Goal: Information Seeking & Learning: Check status

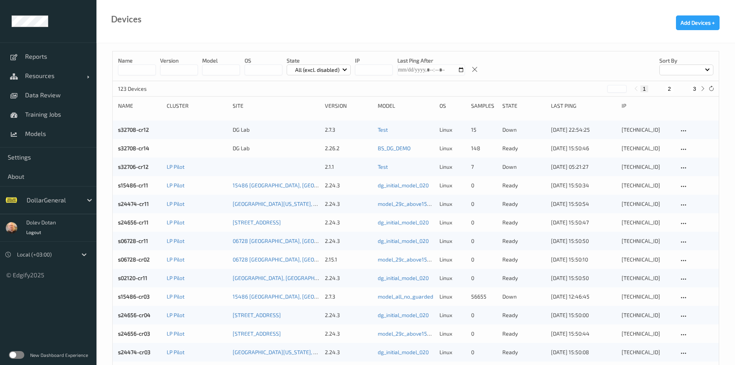
click at [14, 356] on label at bounding box center [16, 355] width 15 height 8
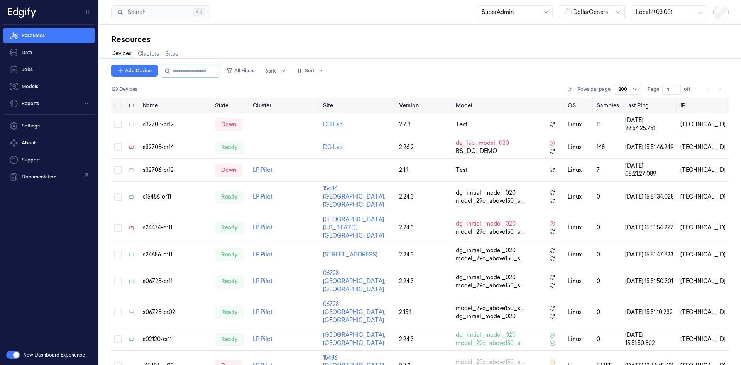
click at [600, 10] on div at bounding box center [592, 12] width 39 height 8
click at [599, 54] on div "GiantEagle" at bounding box center [584, 55] width 40 height 8
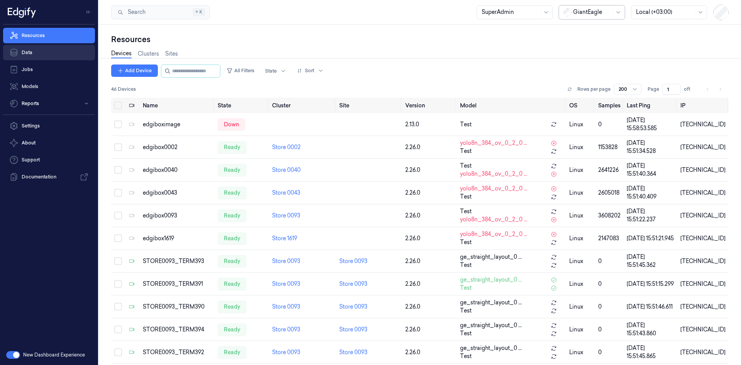
click at [32, 56] on link "Data" at bounding box center [49, 52] width 92 height 15
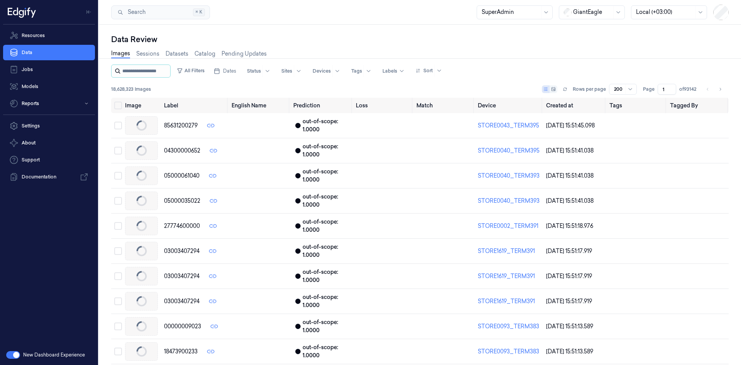
click at [154, 70] on input "string" at bounding box center [145, 71] width 46 height 12
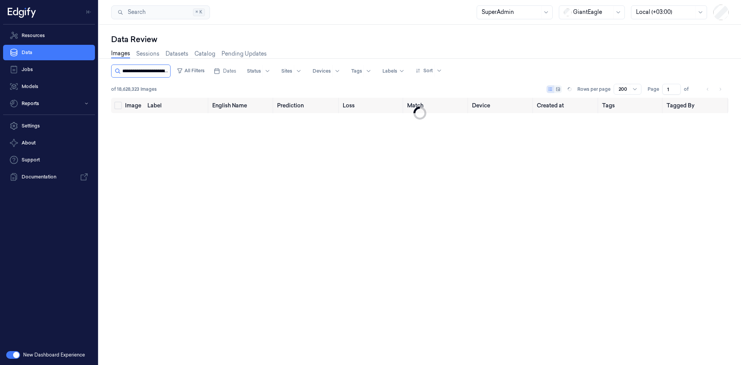
scroll to position [0, 37]
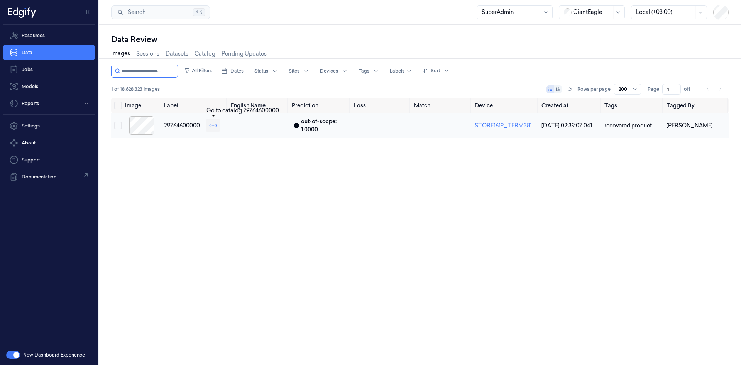
type input "**********"
click at [215, 127] on icon at bounding box center [213, 126] width 8 height 8
drag, startPoint x: 267, startPoint y: 157, endPoint x: 272, endPoint y: 154, distance: 5.9
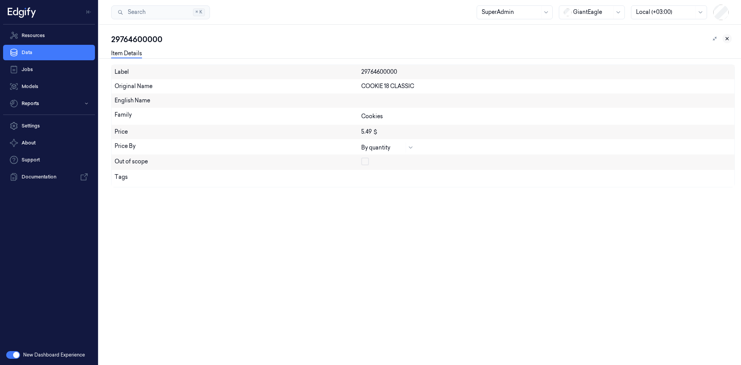
click at [728, 39] on icon at bounding box center [726, 38] width 5 height 5
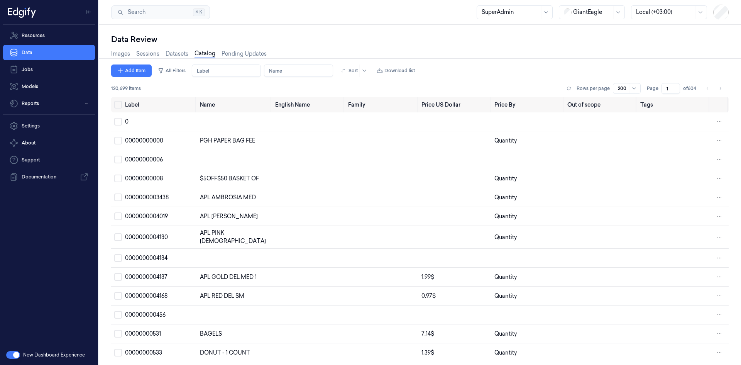
click at [219, 73] on input "Label" at bounding box center [226, 70] width 69 height 12
click at [44, 51] on link "Data" at bounding box center [49, 52] width 92 height 15
click at [215, 72] on input "Label" at bounding box center [226, 70] width 69 height 12
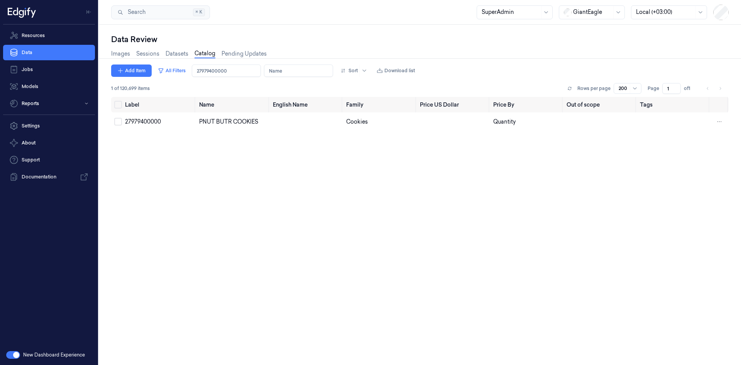
click at [214, 69] on input "Label" at bounding box center [226, 70] width 69 height 12
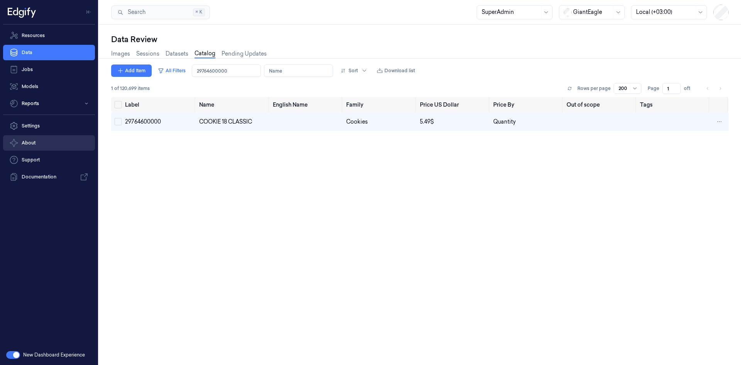
type input "29764600000"
click at [140, 56] on link "Sessions" at bounding box center [147, 53] width 23 height 9
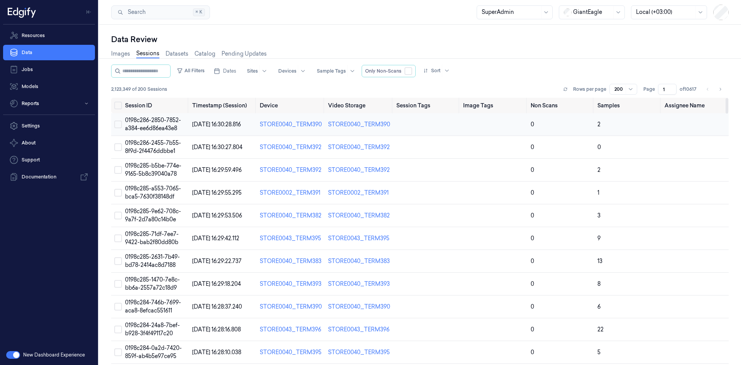
click at [145, 119] on span "0198c286-2850-7852-a384-ee6d86ea43e8" at bounding box center [153, 123] width 56 height 15
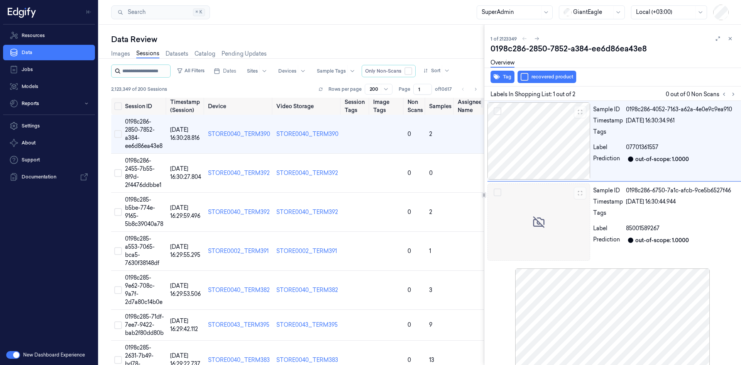
click at [152, 69] on input "string" at bounding box center [145, 71] width 46 height 12
copy span "0198c286-2850-7852-a384-ee6d86ea43e8"
drag, startPoint x: 165, startPoint y: 144, endPoint x: 125, endPoint y: 119, distance: 46.9
click at [125, 119] on td "0198c286-2850-7852-a384-ee6d86ea43e8" at bounding box center [144, 134] width 45 height 39
click at [145, 68] on input "string" at bounding box center [145, 71] width 46 height 12
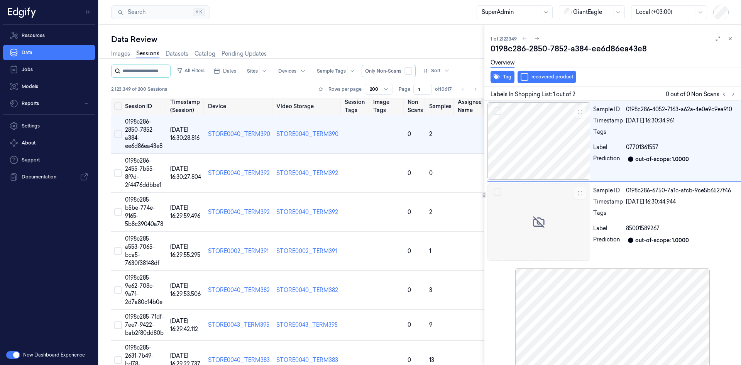
type input "**********"
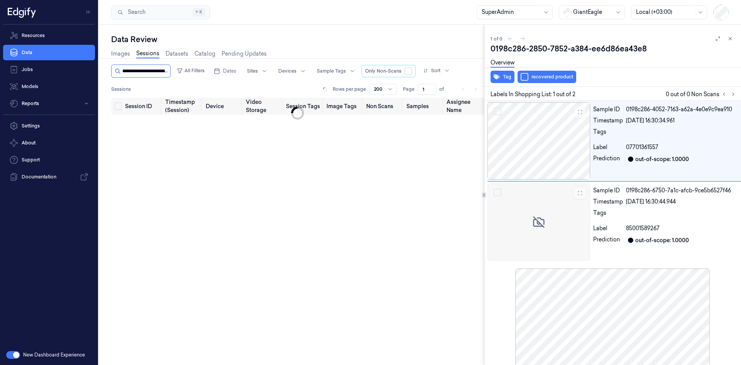
scroll to position [0, 39]
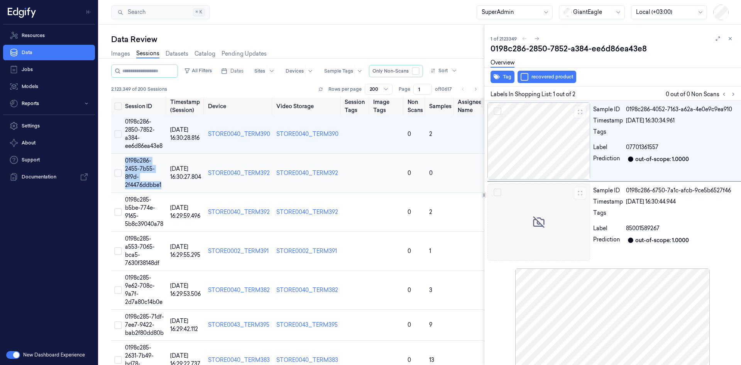
drag, startPoint x: 164, startPoint y: 184, endPoint x: 125, endPoint y: 160, distance: 46.0
click at [125, 160] on td "0198c286-2455-7b55-8f9d-2f4476ddbbe1" at bounding box center [144, 173] width 45 height 39
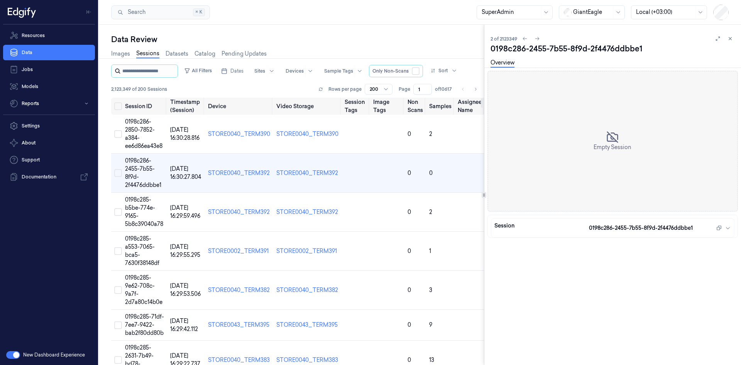
click at [141, 68] on input "string" at bounding box center [149, 71] width 54 height 12
type input "**********"
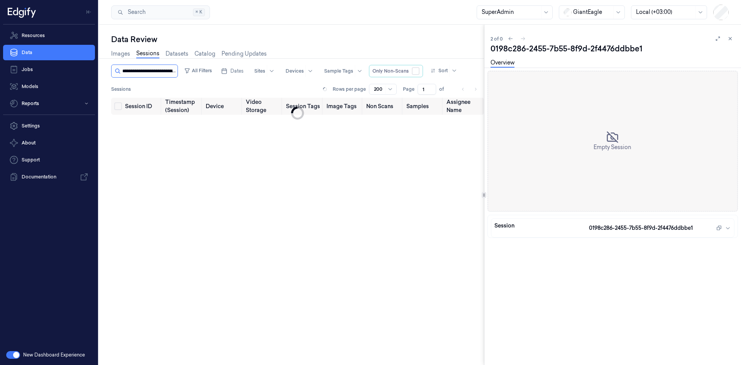
scroll to position [0, 36]
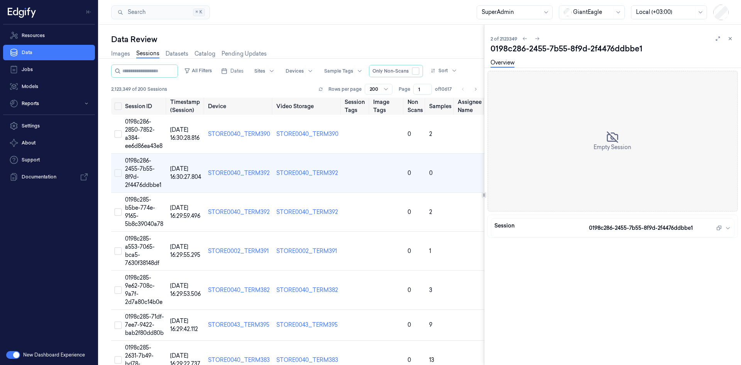
click at [731, 40] on icon at bounding box center [729, 38] width 5 height 5
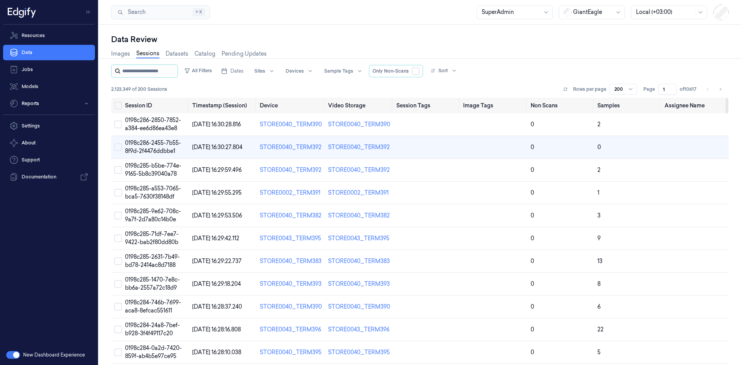
click at [143, 68] on input "string" at bounding box center [149, 71] width 54 height 12
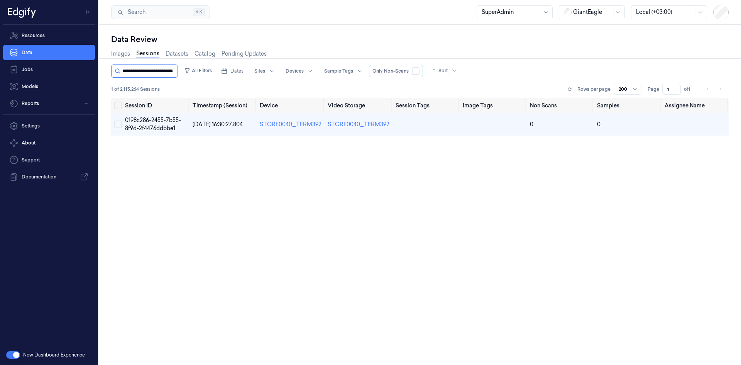
scroll to position [0, 36]
type input "**********"
click at [142, 119] on span "0198c286-2455-7b55-8f9d-2f4476ddbbe1" at bounding box center [153, 123] width 56 height 15
click at [167, 76] on input "string" at bounding box center [149, 71] width 54 height 12
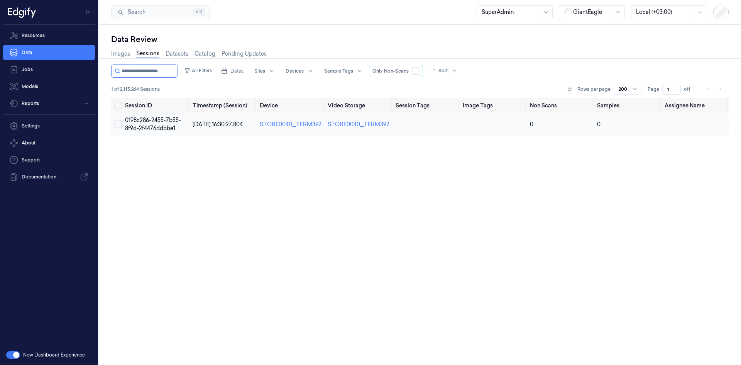
click at [170, 129] on span "0198c286-2455-7b55-8f9d-2f4476ddbbe1" at bounding box center [153, 123] width 56 height 15
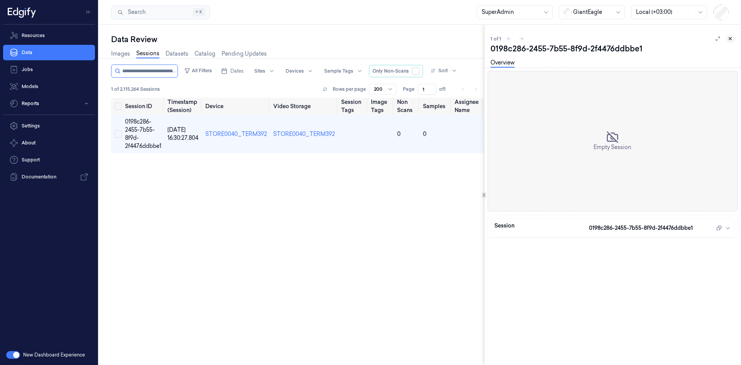
click at [731, 40] on icon at bounding box center [729, 38] width 5 height 5
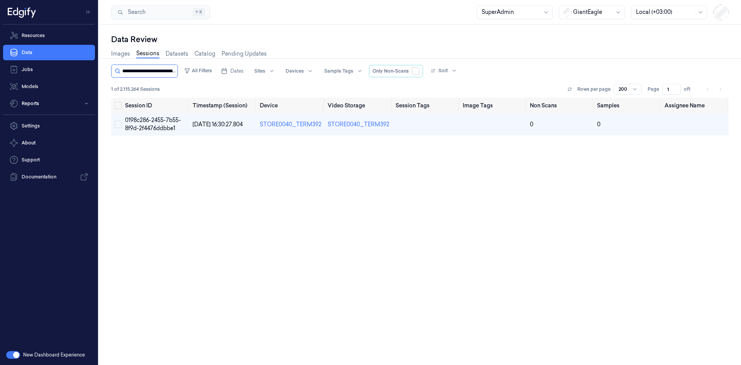
click at [154, 74] on input "string" at bounding box center [149, 71] width 54 height 12
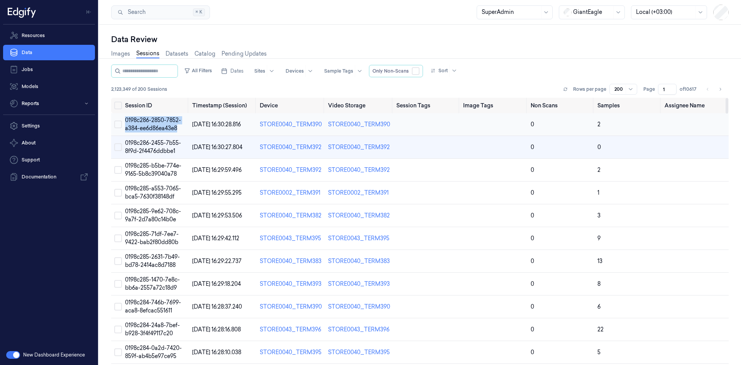
drag, startPoint x: 174, startPoint y: 130, endPoint x: 123, endPoint y: 118, distance: 52.1
click at [123, 118] on td "0198c286-2850-7852-a384-ee6d86ea43e8" at bounding box center [155, 124] width 67 height 23
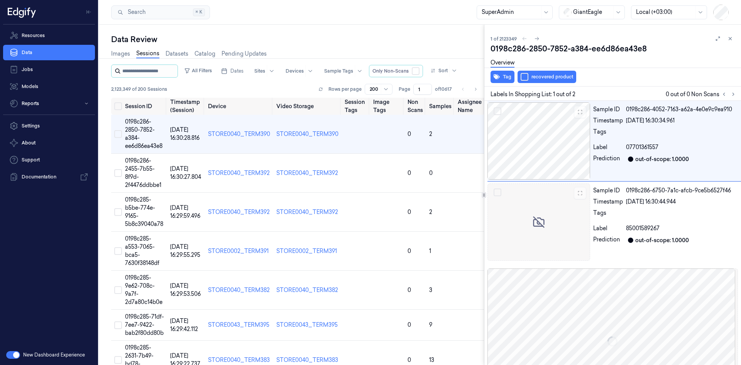
click at [132, 71] on input "string" at bounding box center [149, 71] width 54 height 12
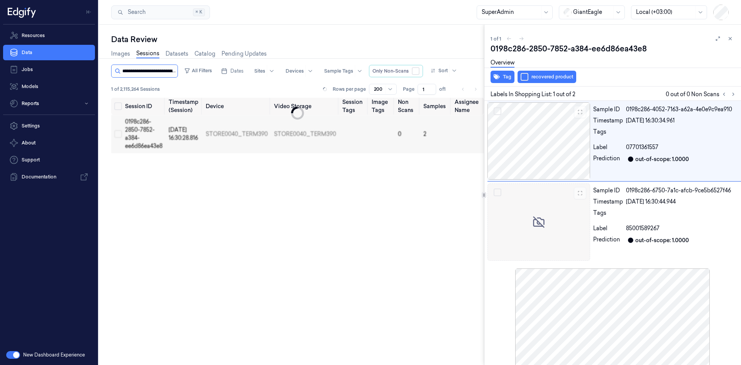
scroll to position [0, 39]
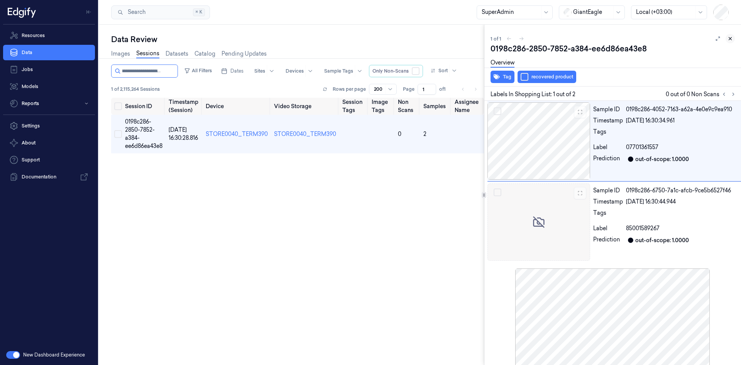
type input "**********"
click at [729, 38] on icon at bounding box center [729, 38] width 5 height 5
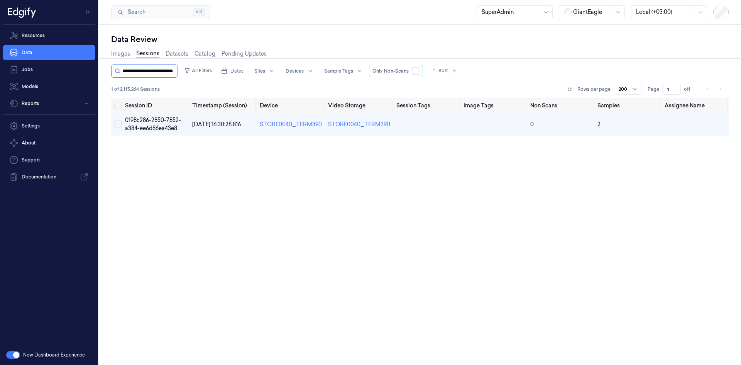
click at [150, 74] on input "string" at bounding box center [149, 71] width 54 height 12
click at [153, 128] on span "0198c286-2850-7852-a384-ee6d86ea43e8" at bounding box center [153, 123] width 56 height 15
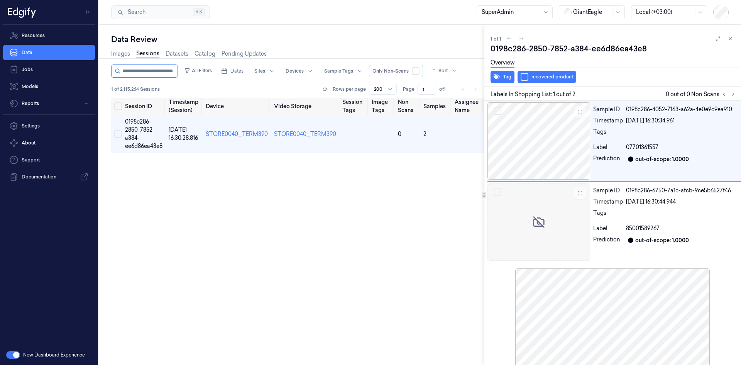
click at [697, 62] on div "Overview" at bounding box center [612, 64] width 244 height 20
click at [727, 37] on icon at bounding box center [729, 38] width 5 height 5
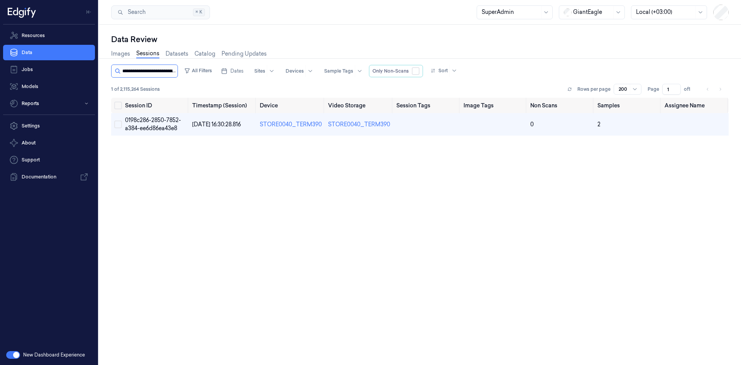
click at [165, 72] on input "string" at bounding box center [149, 71] width 54 height 12
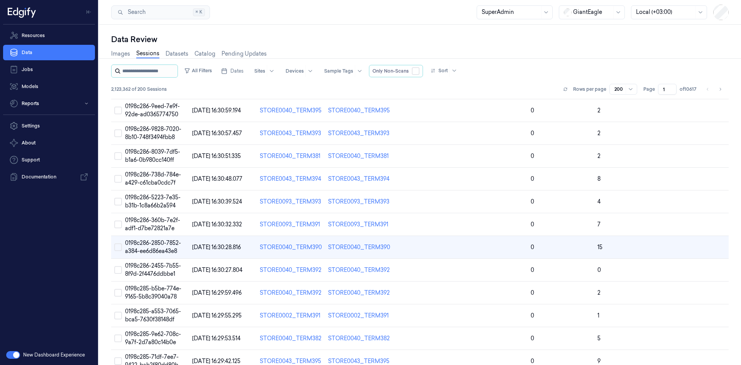
scroll to position [189, 0]
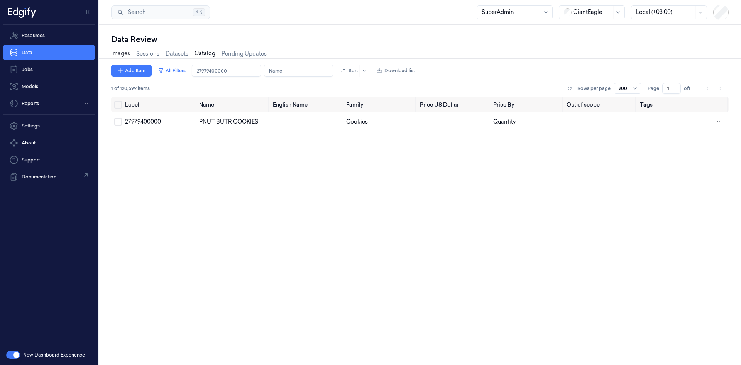
click at [128, 57] on link "Images" at bounding box center [120, 53] width 19 height 9
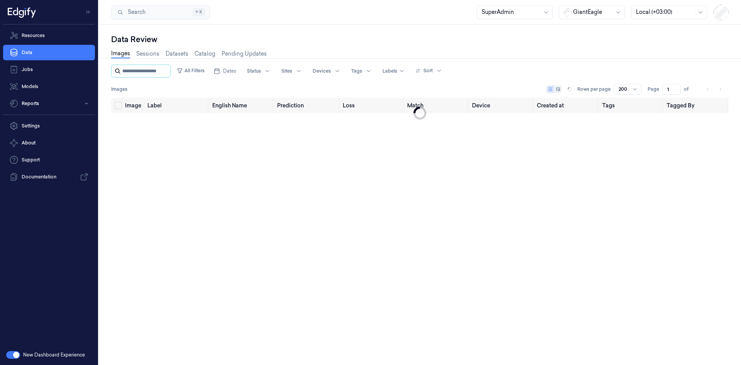
click at [152, 72] on input "string" at bounding box center [145, 71] width 46 height 12
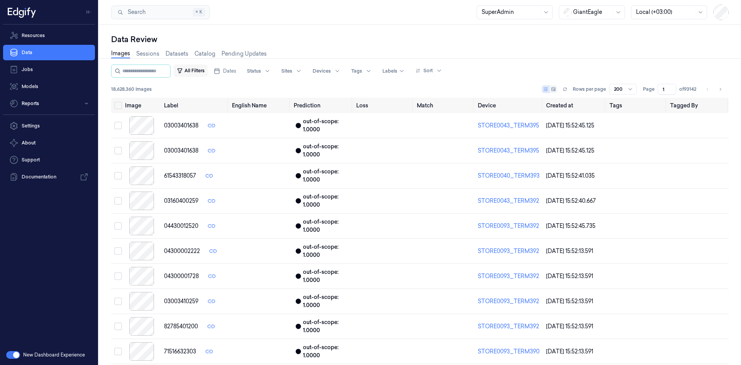
click at [208, 73] on button "All Filters" at bounding box center [191, 70] width 34 height 12
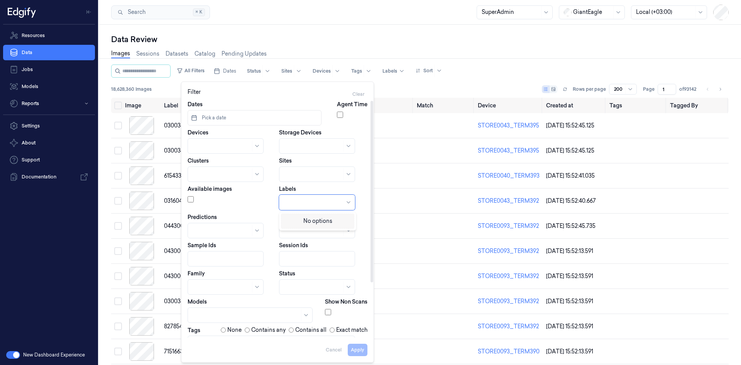
click at [304, 199] on div at bounding box center [314, 202] width 60 height 8
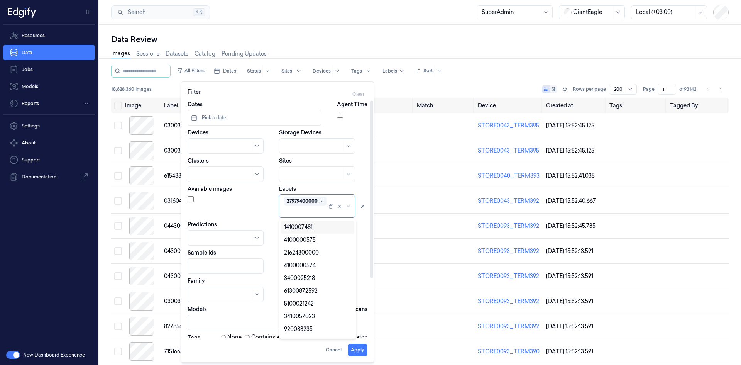
click at [364, 186] on div "Labels option , selected. 10 results available. Use Up and Down to choose optio…" at bounding box center [323, 201] width 88 height 32
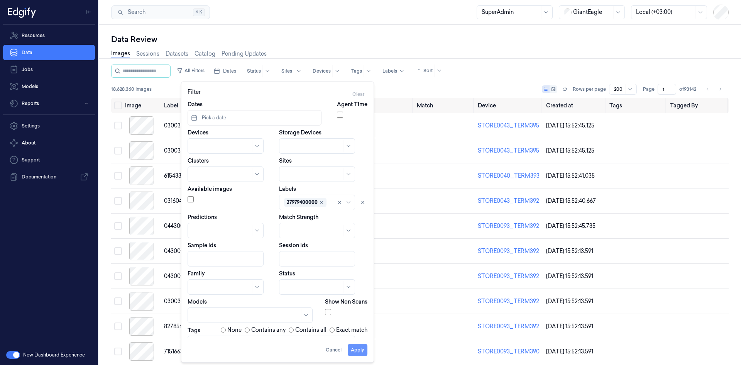
click at [356, 351] on button "Apply" at bounding box center [358, 349] width 20 height 12
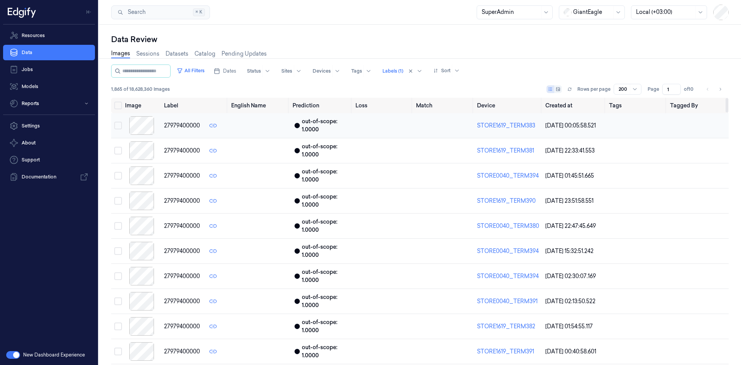
click at [170, 125] on div "27979400000" at bounding box center [182, 126] width 36 height 8
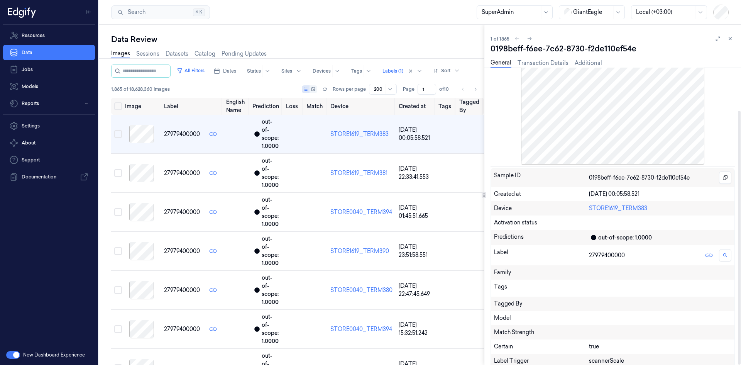
scroll to position [50, 0]
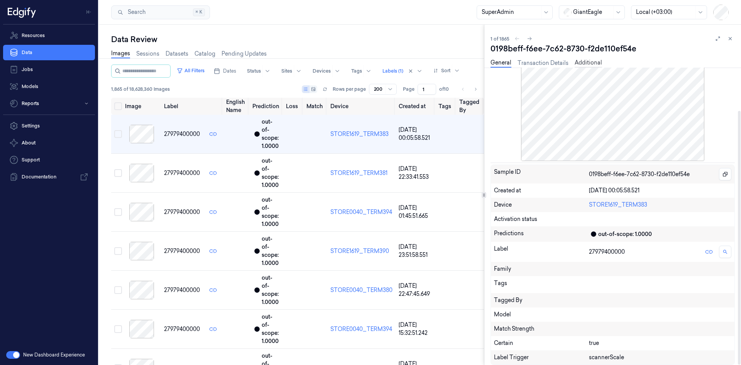
click at [592, 61] on link "Additional" at bounding box center [587, 63] width 27 height 9
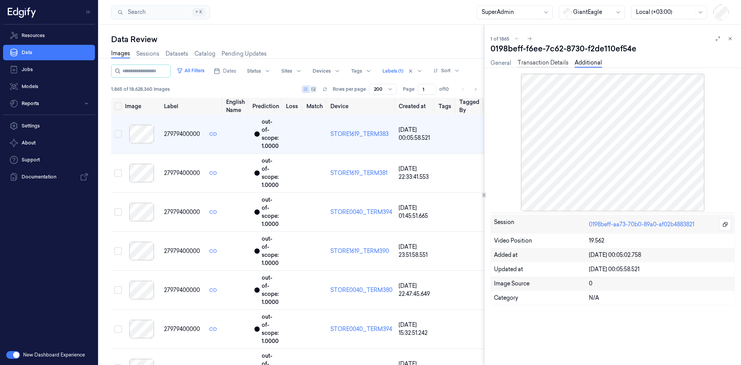
click at [546, 62] on link "Transaction Details" at bounding box center [542, 63] width 51 height 9
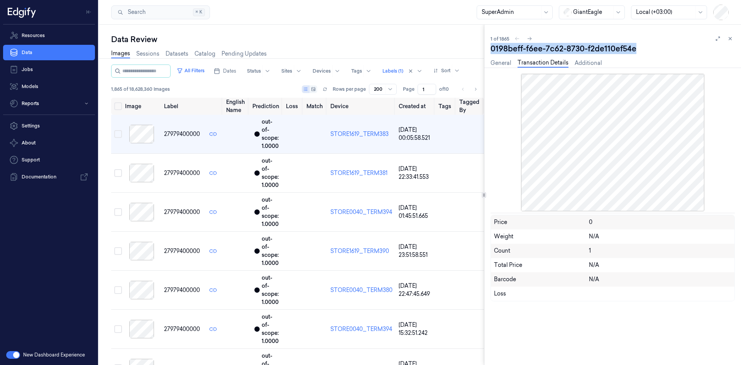
drag, startPoint x: 641, startPoint y: 48, endPoint x: 487, endPoint y: 48, distance: 154.3
click at [487, 48] on div "1 of 1865 0198beff-f6ee-7c62-8730-f2de110ef54e General Transaction Details Addi…" at bounding box center [612, 195] width 257 height 340
copy div "0198beff-f6ee-7c62-8730-f2de110ef54e"
click at [605, 33] on div "1 of 1865 0198beff-f6ee-7c62-8730-f2de110ef54e General Transaction Details Addi…" at bounding box center [612, 195] width 257 height 340
click at [147, 56] on link "Sessions" at bounding box center [147, 53] width 23 height 9
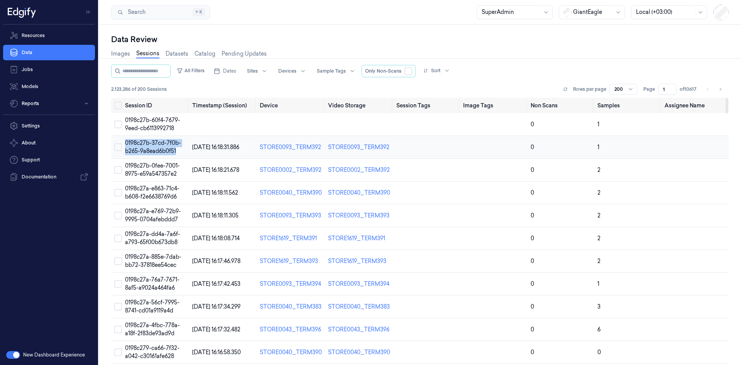
drag, startPoint x: 178, startPoint y: 151, endPoint x: 113, endPoint y: 143, distance: 65.6
click at [113, 143] on tr "0198c27b-37cd-7f0b-b265-9a8ead6b0f51 19/08/2025 16:18:31.886 STORE0093_TERM392 …" at bounding box center [419, 147] width 617 height 23
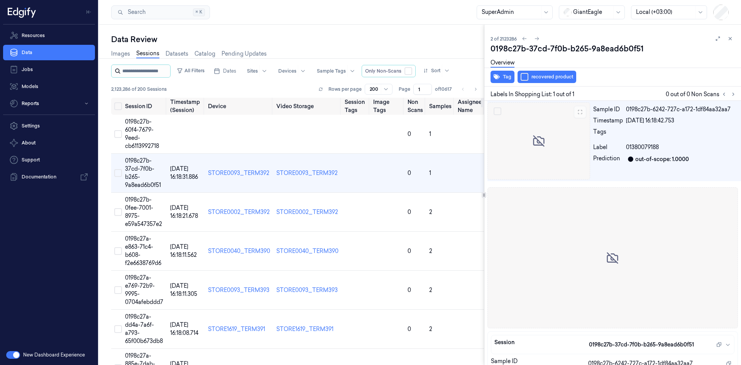
click at [150, 73] on input "string" at bounding box center [145, 71] width 46 height 12
paste input "**********"
click at [730, 38] on button at bounding box center [729, 38] width 9 height 9
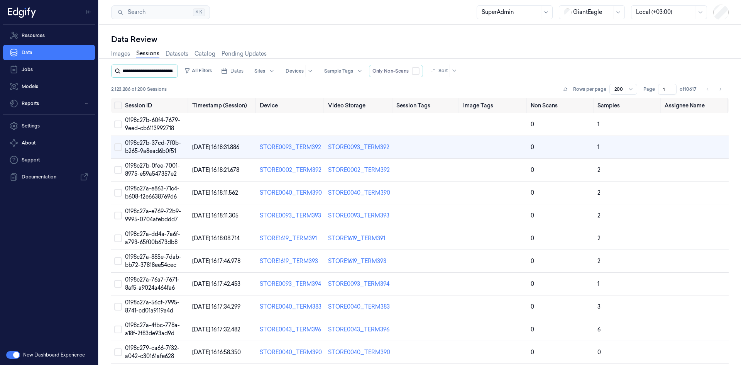
click at [162, 69] on input "string" at bounding box center [149, 71] width 54 height 12
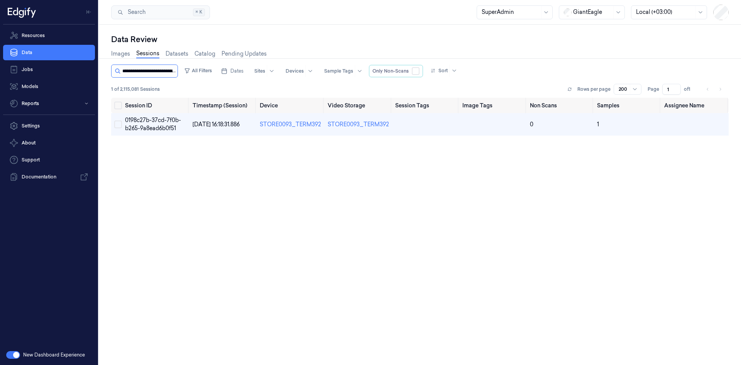
type input "**********"
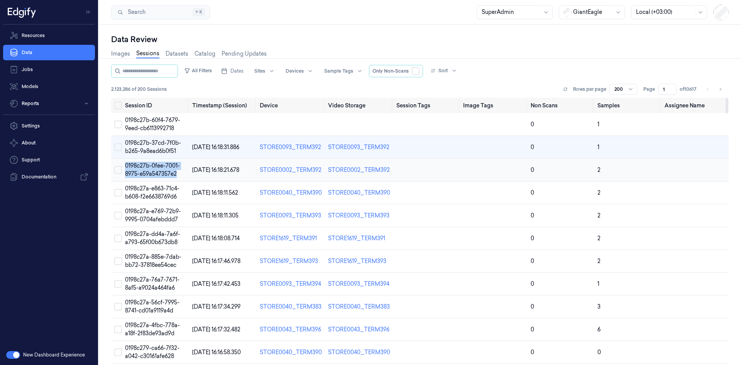
copy span "0198c27b-0fee-7001-8975-e59a547357e2"
drag, startPoint x: 177, startPoint y: 173, endPoint x: 126, endPoint y: 166, distance: 51.8
click at [126, 166] on td "0198c27b-0fee-7001-8975-e59a547357e2" at bounding box center [155, 170] width 67 height 23
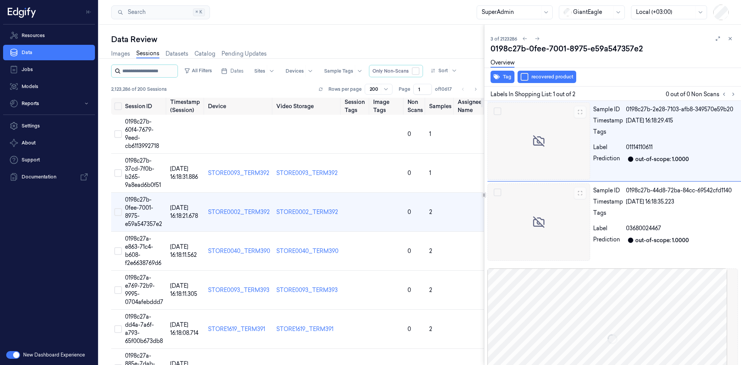
click at [153, 68] on input "string" at bounding box center [149, 71] width 54 height 12
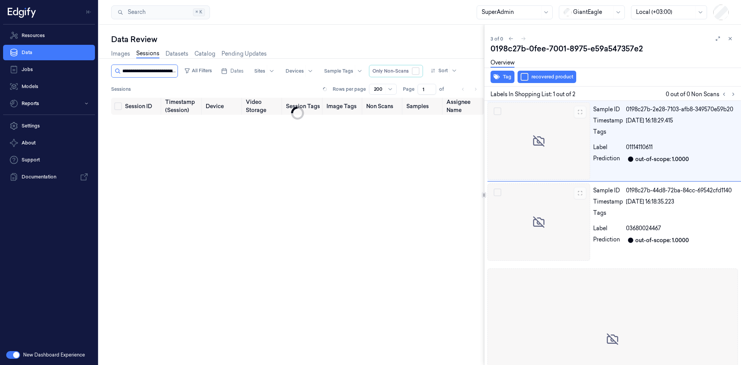
scroll to position [0, 36]
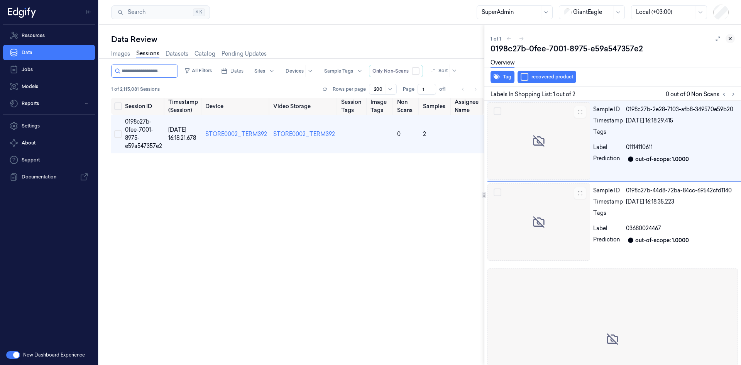
type input "**********"
click at [728, 39] on icon at bounding box center [729, 38] width 5 height 5
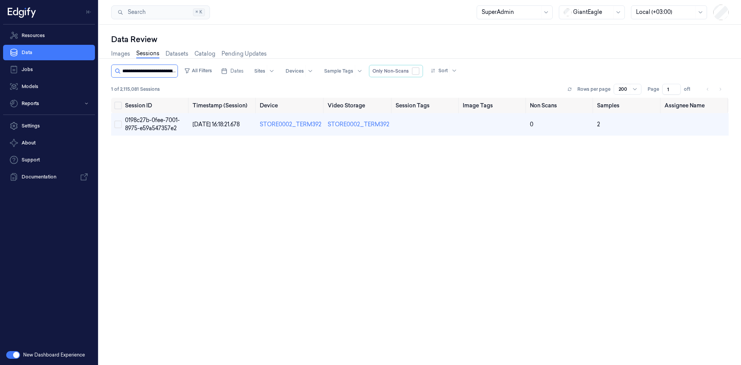
click at [149, 68] on input "string" at bounding box center [149, 71] width 54 height 12
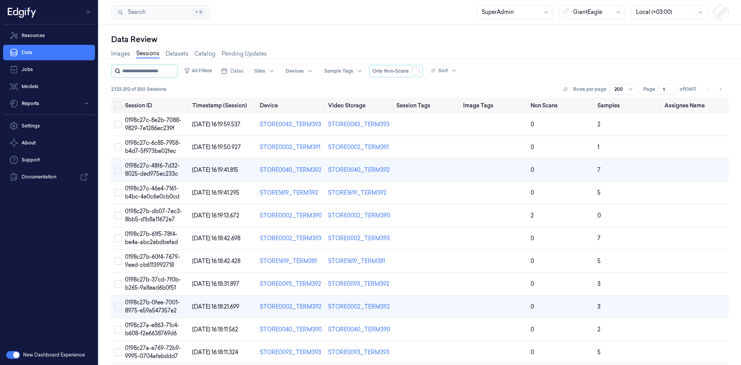
click at [158, 70] on input "string" at bounding box center [149, 71] width 54 height 12
type input "**********"
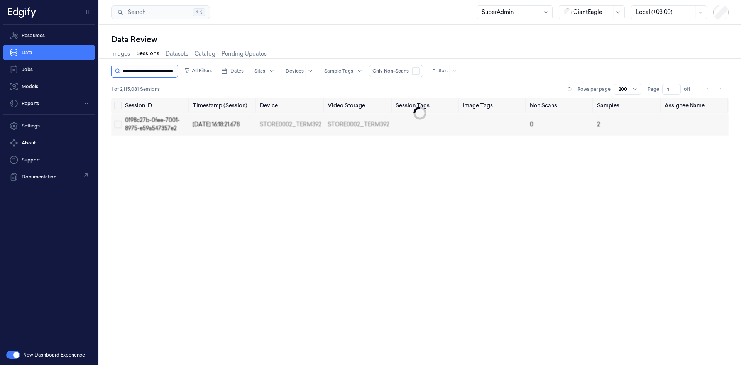
scroll to position [0, 36]
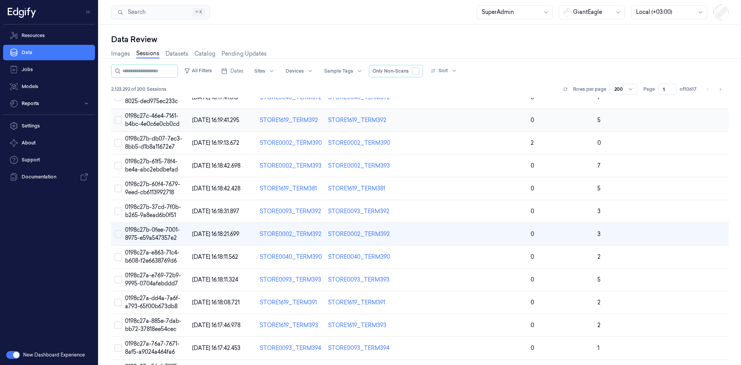
scroll to position [75, 0]
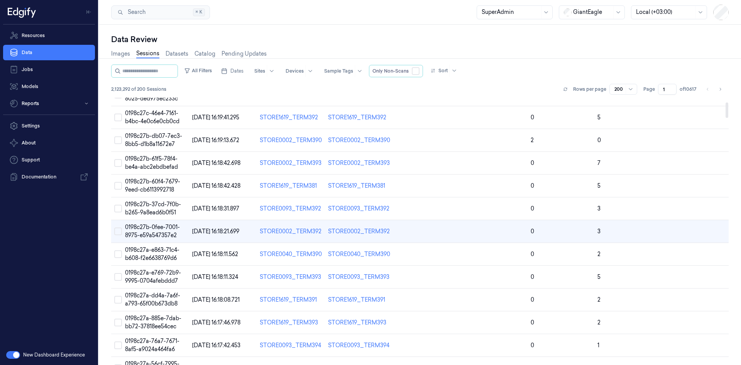
type input "**********"
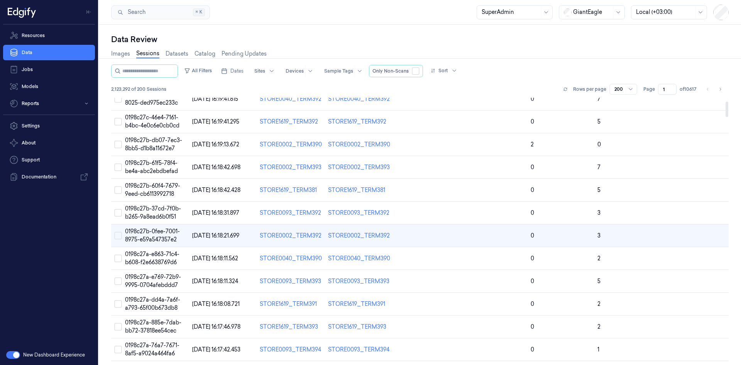
scroll to position [75, 0]
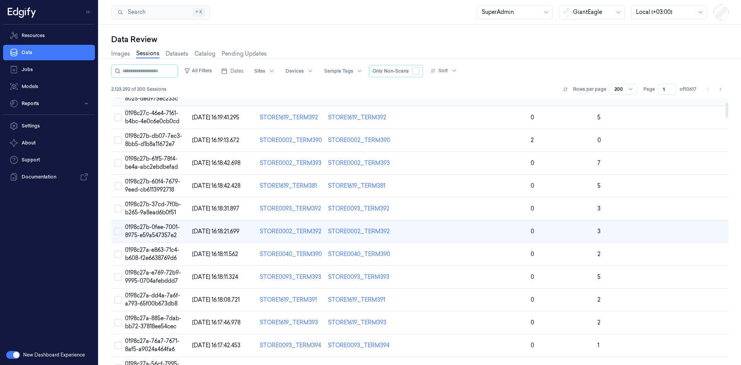
type input "**********"
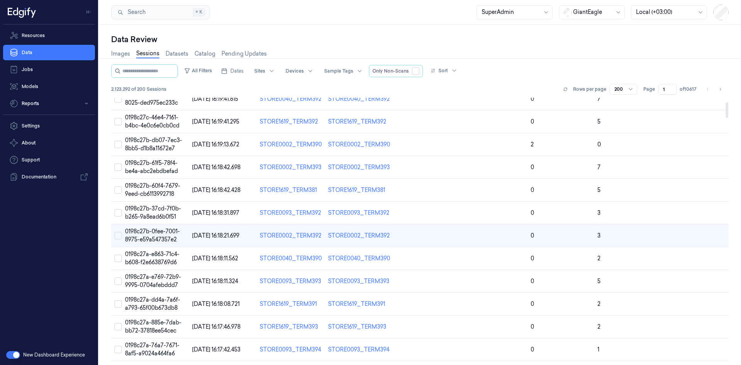
scroll to position [75, 0]
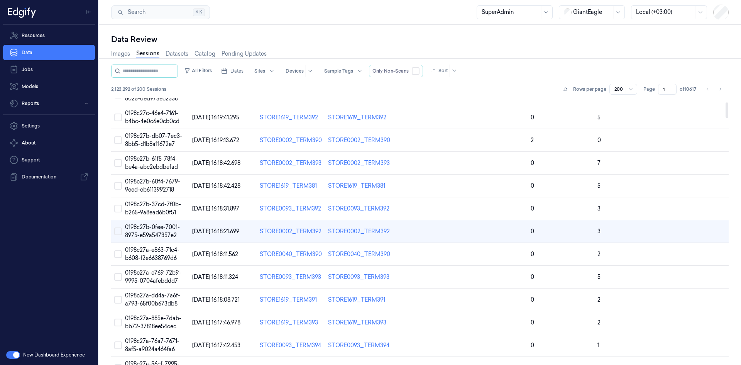
type input "**********"
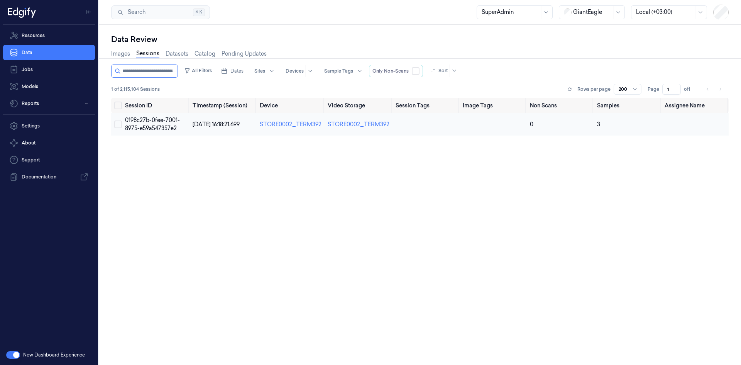
click at [146, 122] on span "0198c27b-0fee-7001-8975-e59a547357e2" at bounding box center [152, 123] width 55 height 15
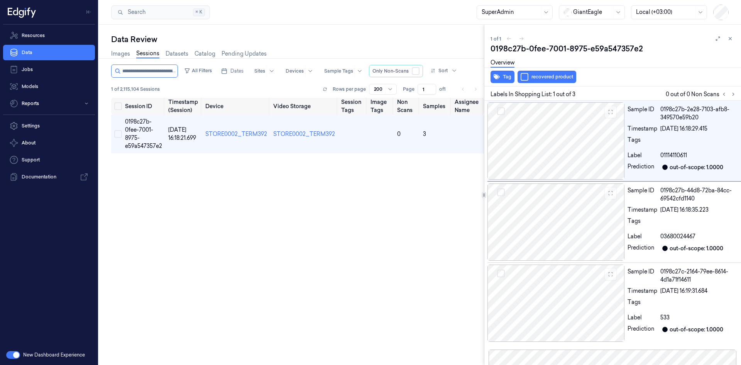
click at [145, 58] on link "Sessions" at bounding box center [147, 53] width 23 height 9
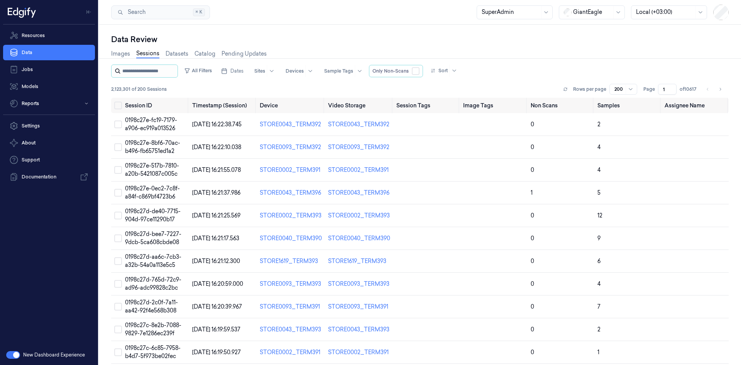
click at [146, 68] on input "string" at bounding box center [149, 71] width 54 height 12
type input "**********"
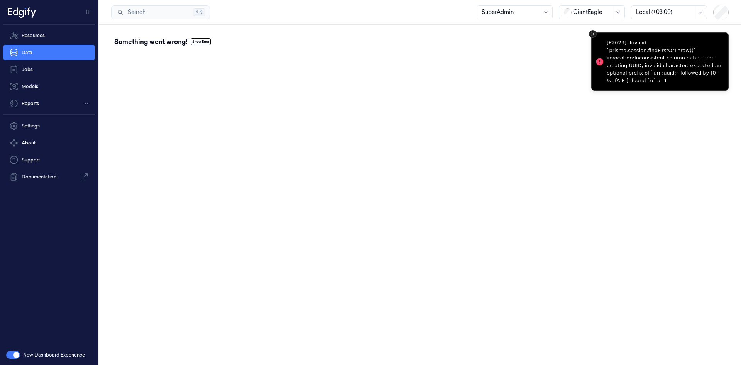
click at [590, 33] on icon "Close toast" at bounding box center [592, 34] width 5 height 5
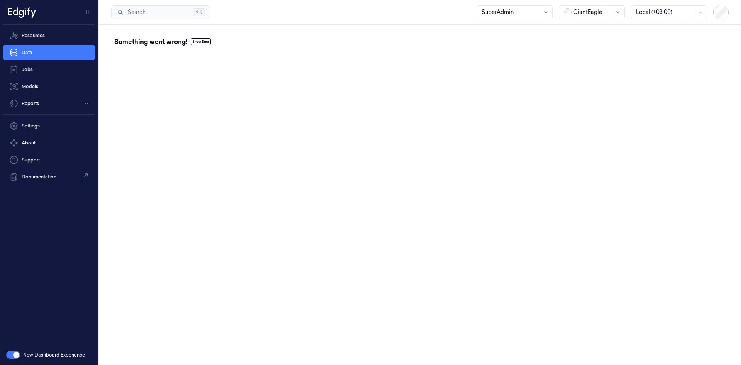
click at [224, 100] on div "Something went wrong! Show Error" at bounding box center [420, 195] width 642 height 340
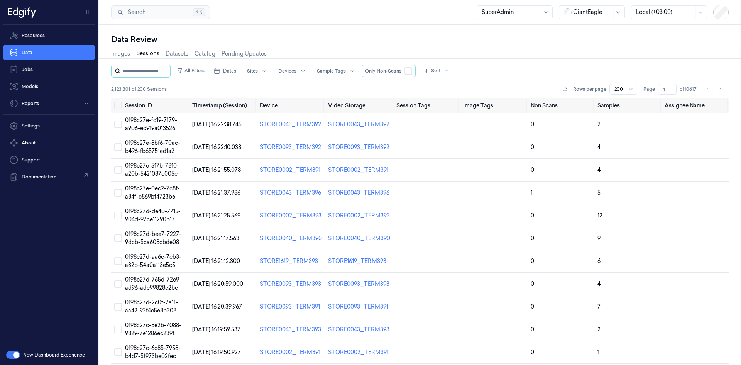
click at [137, 71] on input "string" at bounding box center [145, 71] width 46 height 12
type input "**********"
